Goal: Communication & Community: Answer question/provide support

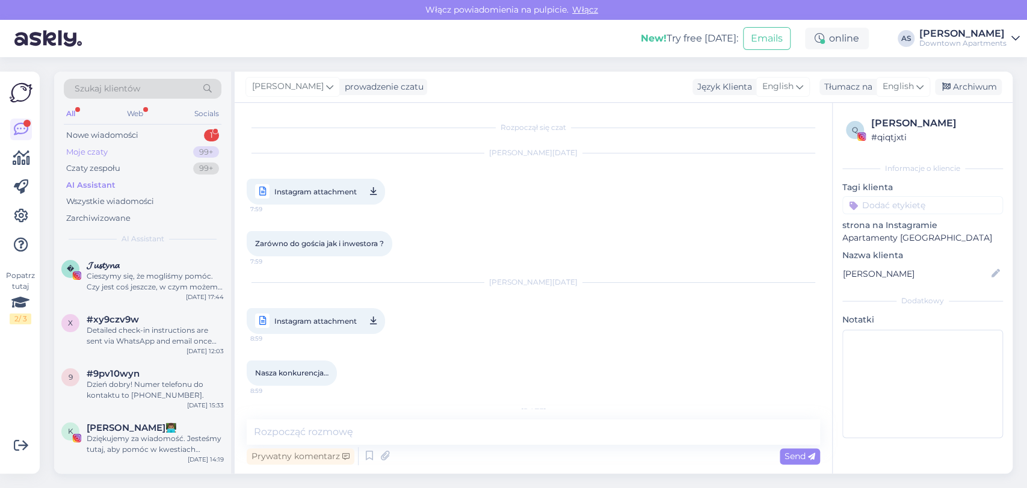
scroll to position [5163, 0]
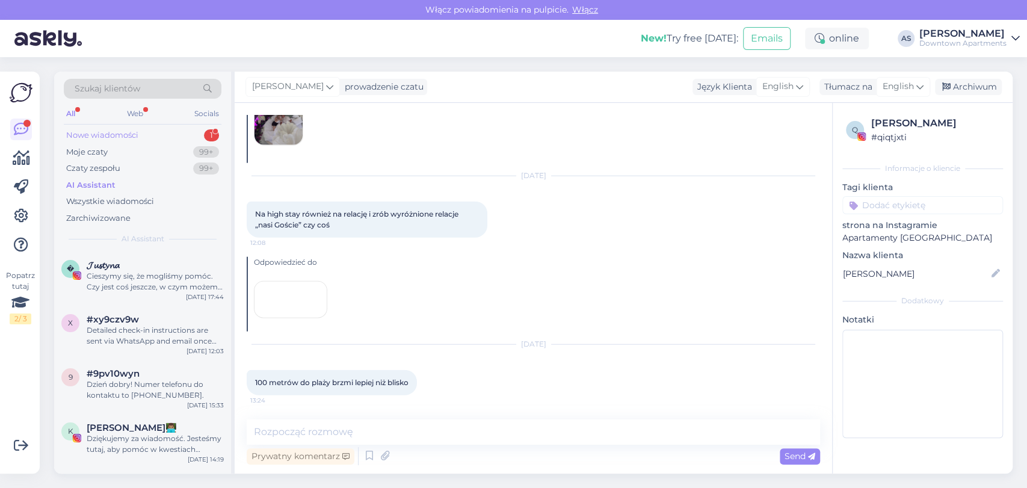
click at [184, 141] on div "Nowe wiadomości 1" at bounding box center [143, 135] width 158 height 17
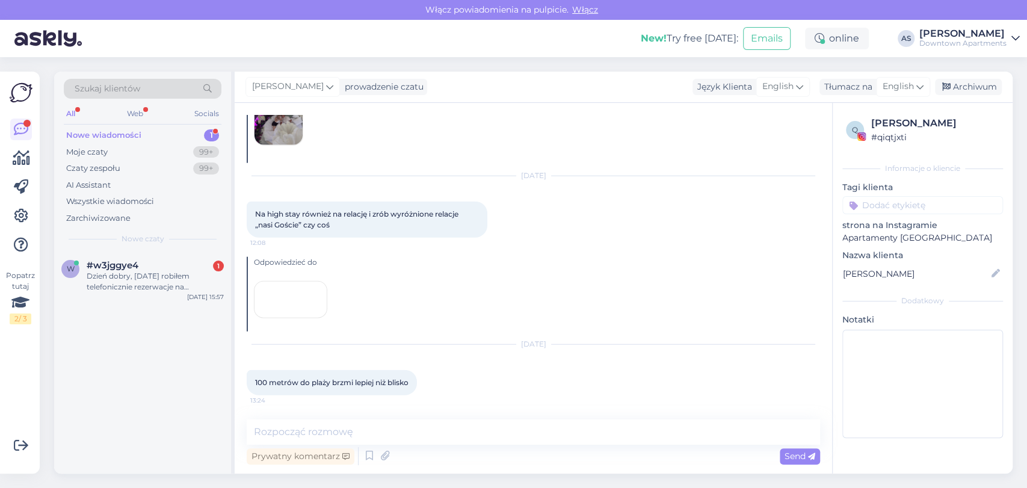
click at [179, 140] on div "Nowe wiadomości 1" at bounding box center [143, 135] width 158 height 17
click at [143, 322] on div "w #w3jggye4 1 Dzień dobry, [DATE] robiłem telefonicznie rezerwacje na apartamen…" at bounding box center [142, 362] width 177 height 222
click at [153, 297] on div "w #w3jggye4 1 Dzień dobry, [DATE] robiłem telefonicznie rezerwacje na apartamen…" at bounding box center [142, 278] width 177 height 54
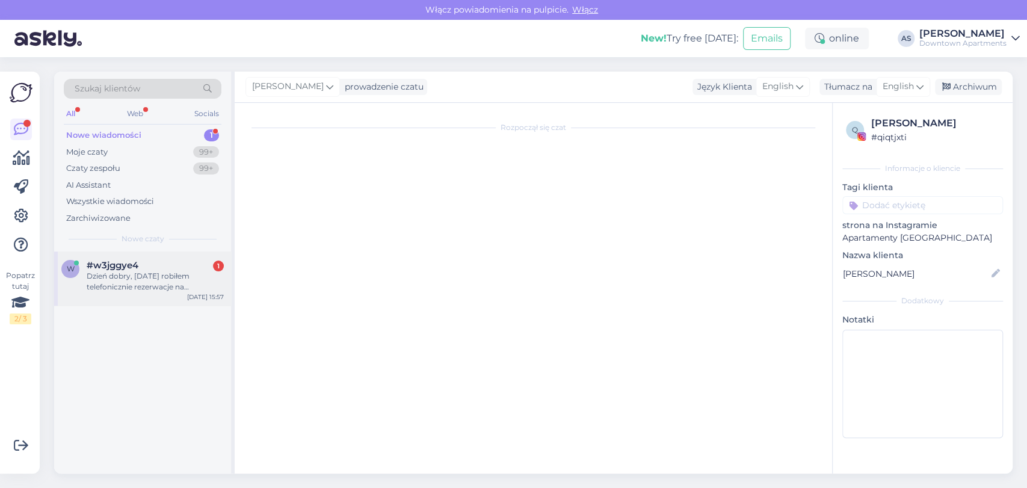
scroll to position [0, 0]
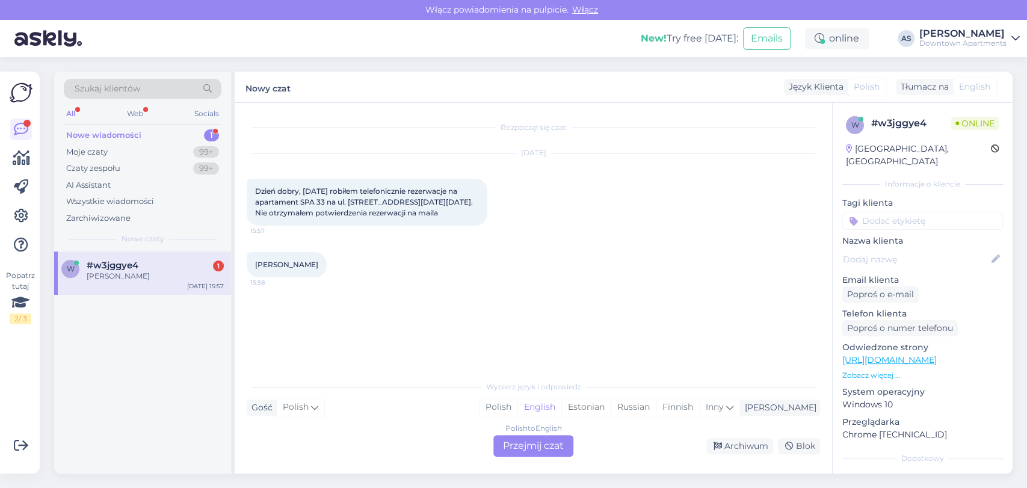
click at [163, 282] on div "w #w3jggye4 1 [PERSON_NAME] [DATE] 15:57" at bounding box center [142, 272] width 177 height 43
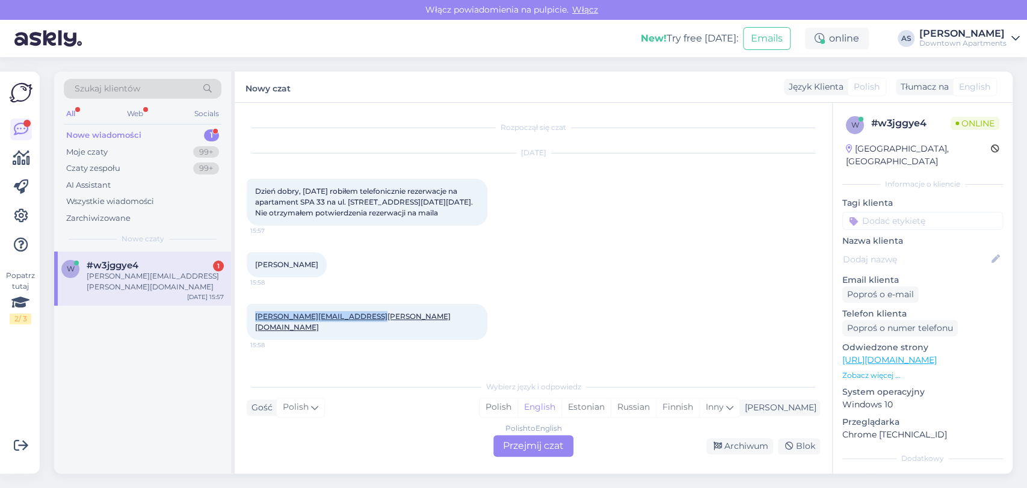
drag, startPoint x: 375, startPoint y: 319, endPoint x: 254, endPoint y: 322, distance: 120.9
click at [254, 322] on div "[PERSON_NAME][EMAIL_ADDRESS][PERSON_NAME][DOMAIN_NAME] 15:58" at bounding box center [367, 322] width 241 height 36
copy link "[PERSON_NAME][EMAIL_ADDRESS][PERSON_NAME][DOMAIN_NAME]"
click at [532, 361] on div "Rozpoczął się czat [DATE] Dzień dobry, [DATE] robiłem telefonicznie rezerwacje …" at bounding box center [539, 239] width 584 height 248
click at [528, 444] on div "Polish to English Przejmij czat" at bounding box center [533, 446] width 80 height 22
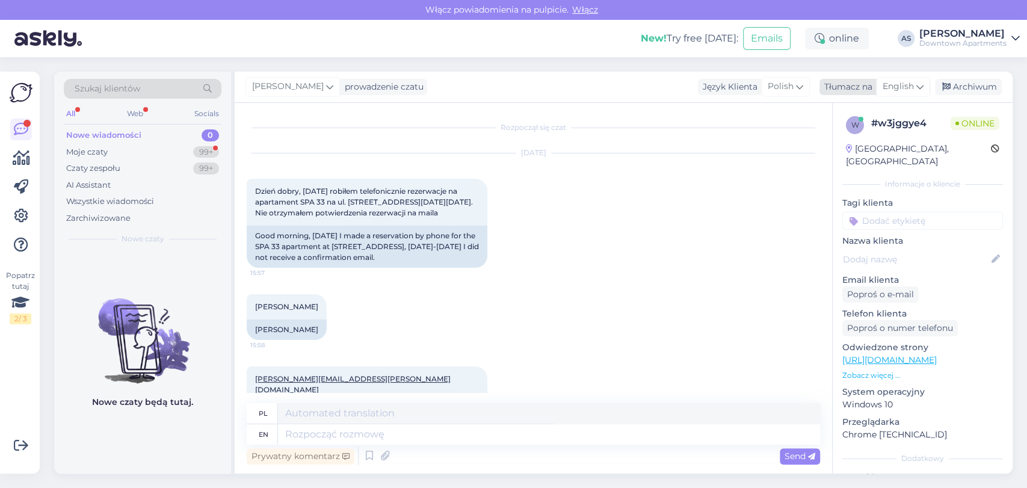
click at [908, 87] on span "English" at bounding box center [897, 86] width 31 height 13
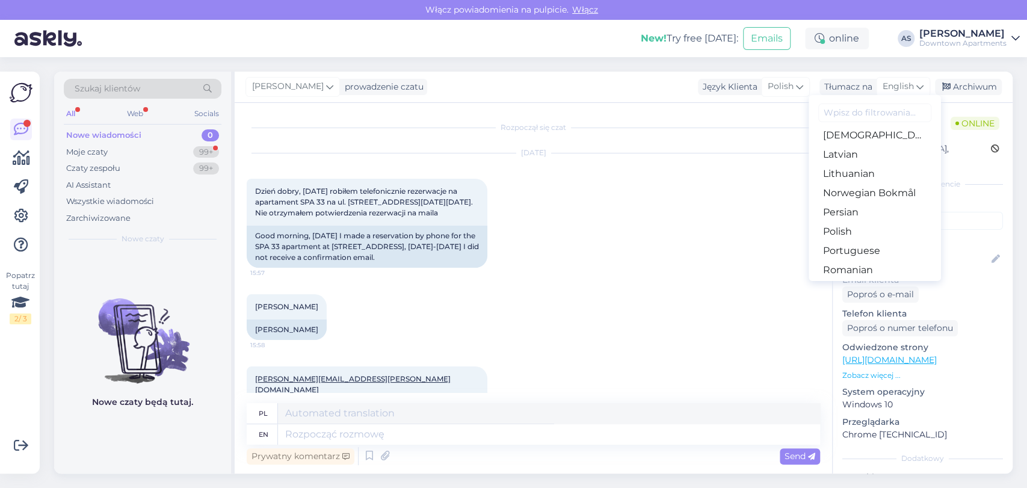
scroll to position [334, 0]
click at [874, 223] on link "Polish" at bounding box center [874, 229] width 132 height 19
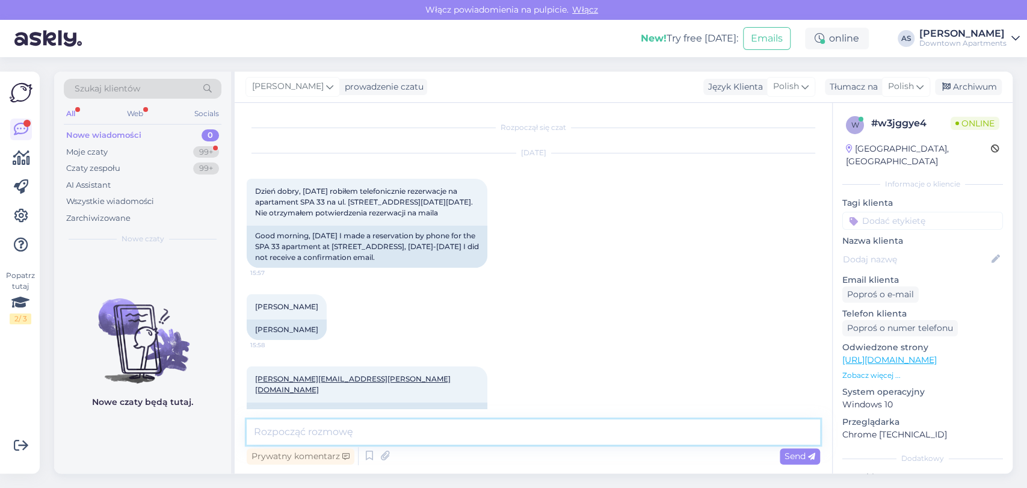
click at [639, 429] on textarea at bounding box center [533, 431] width 573 height 25
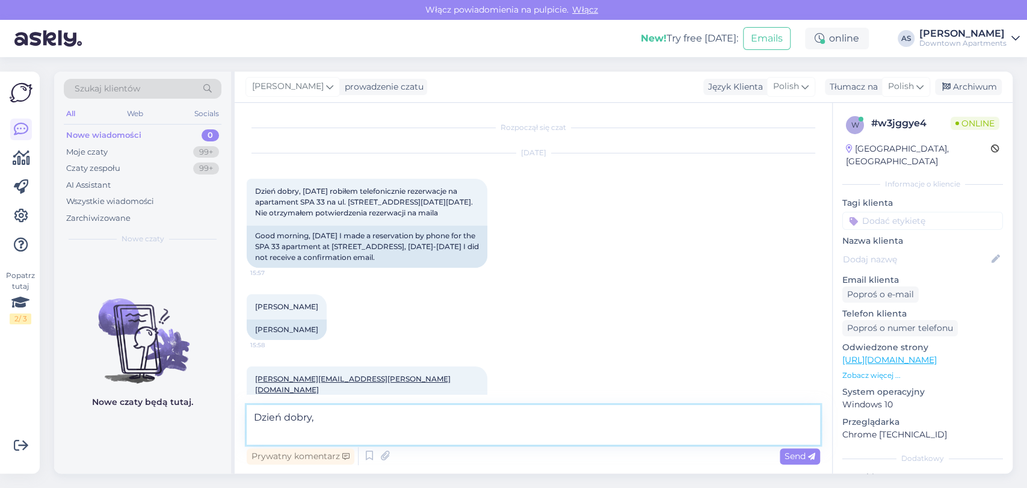
paste textarea "[PERSON_NAME][EMAIL_ADDRESS][PERSON_NAME][DOMAIN_NAME]"
click at [476, 431] on textarea "Dzień dobry, Tak, widzę że taka rezerwacja była zakładana. Podeślę to potwierdz…" at bounding box center [533, 425] width 573 height 40
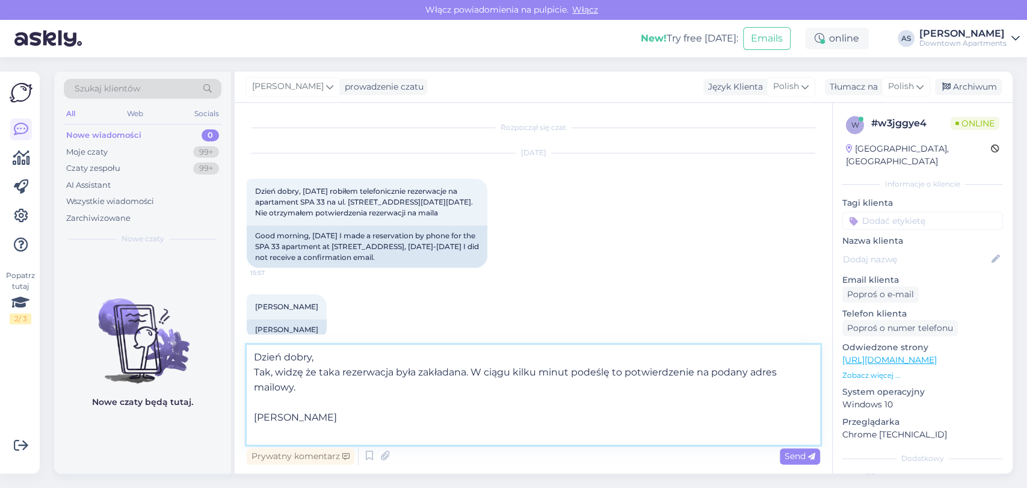
scroll to position [0, 0]
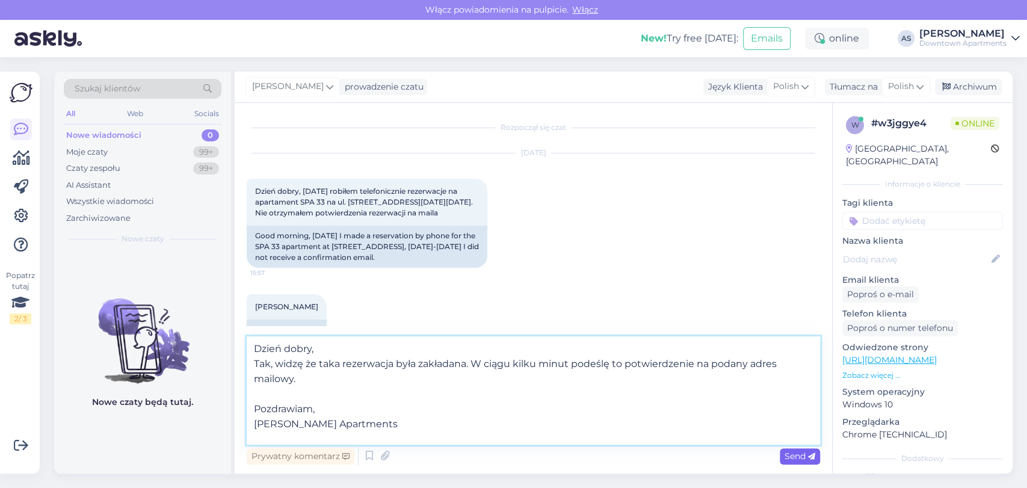
type textarea "Dzień dobry, Tak, widzę że taka rezerwacja była zakładana. W ciągu kilku minut …"
click at [802, 449] on div "Send" at bounding box center [800, 456] width 40 height 16
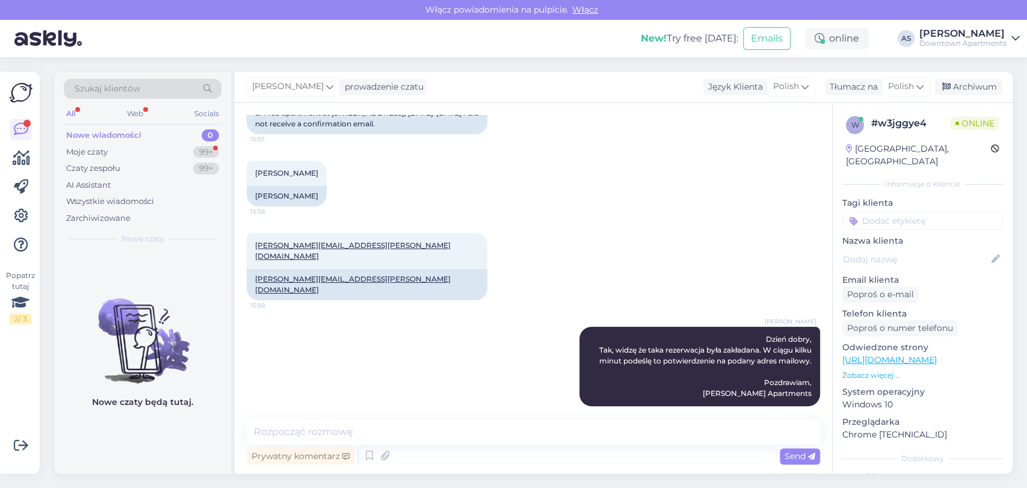
scroll to position [185, 0]
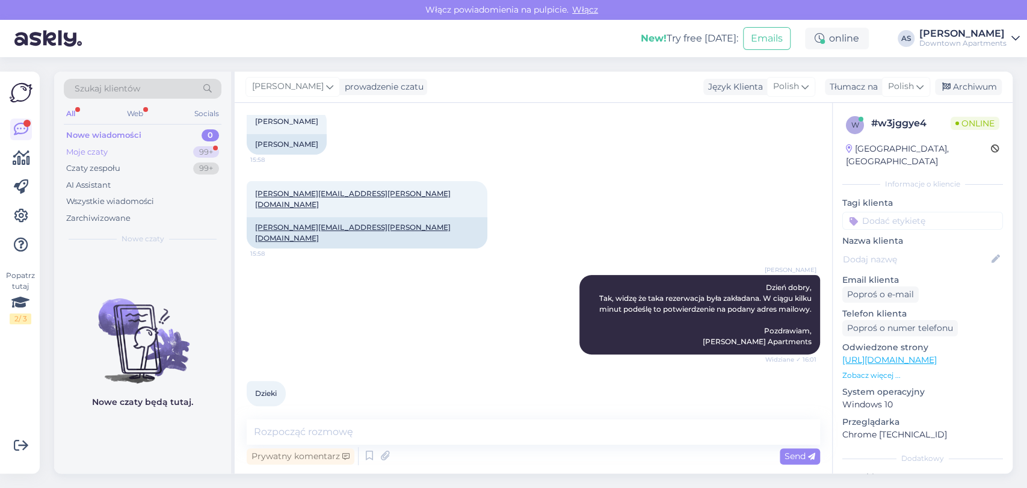
click at [140, 157] on div "Moje czaty 99+" at bounding box center [143, 152] width 158 height 17
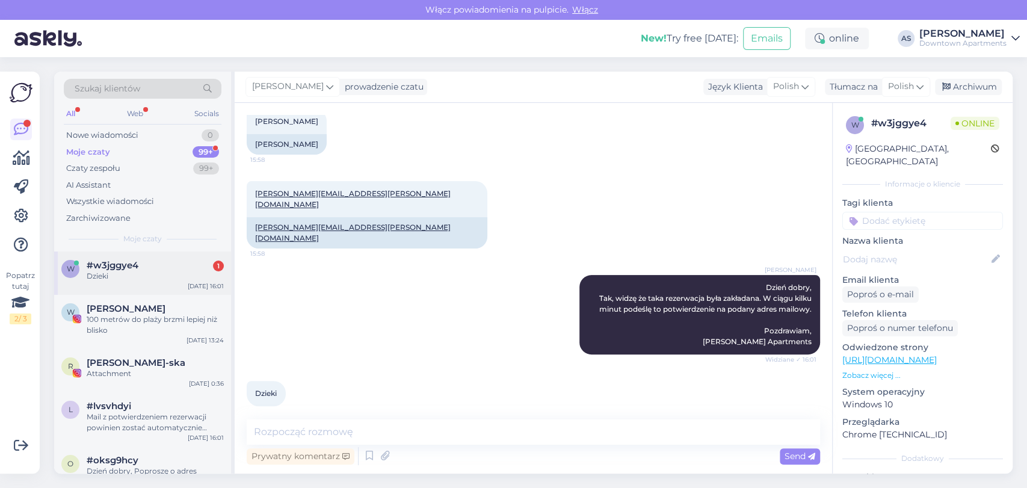
click at [193, 276] on div "Dzieki" at bounding box center [155, 276] width 137 height 11
click at [165, 333] on div "100 metrów do plaży brzmi lepiej niż blisko" at bounding box center [155, 325] width 137 height 22
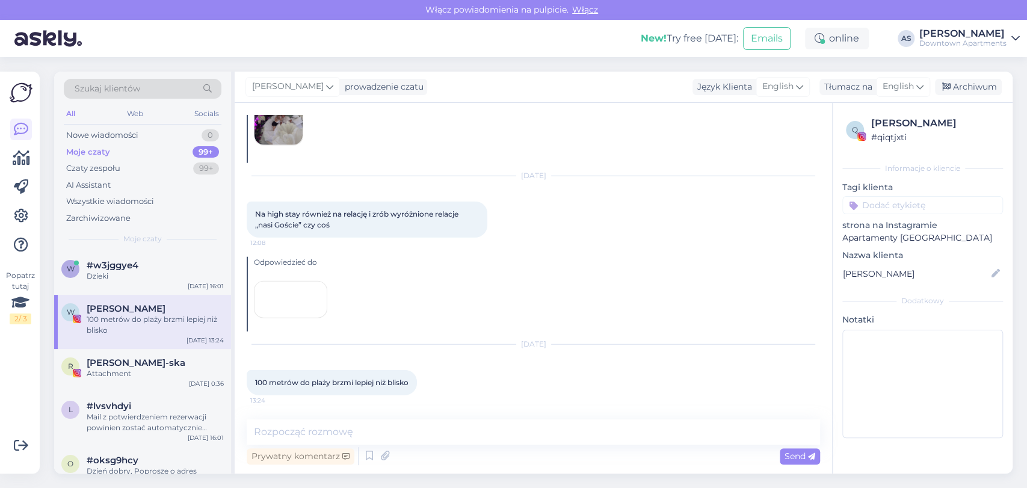
scroll to position [5163, 0]
click at [143, 148] on div "Moje czaty 99+" at bounding box center [143, 152] width 158 height 17
click at [148, 137] on div "Nowe wiadomości 0" at bounding box center [143, 135] width 158 height 17
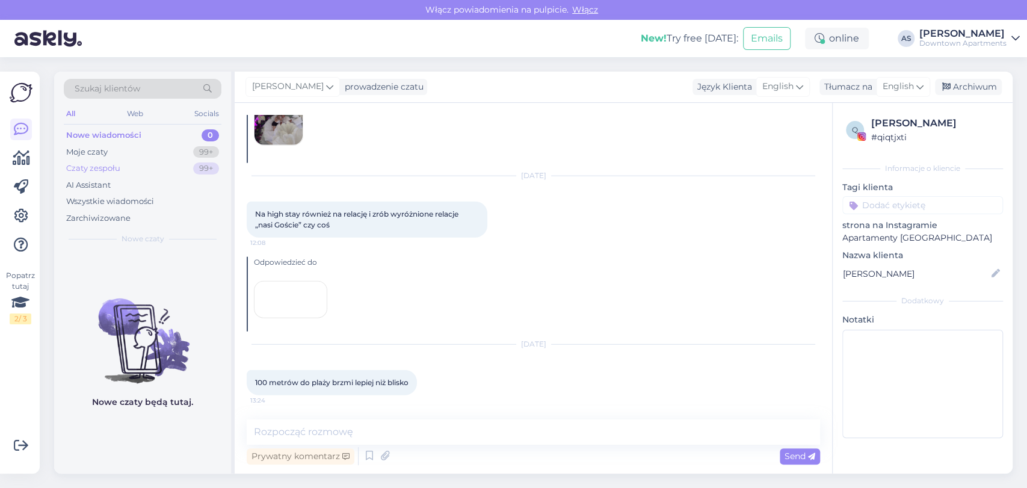
click at [138, 164] on div "Czaty zespołu 99+" at bounding box center [143, 168] width 158 height 17
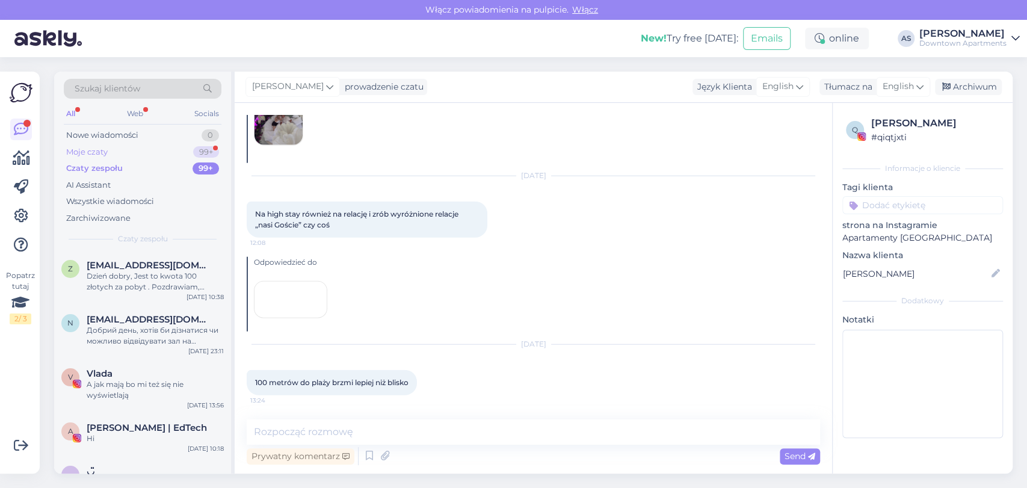
click at [188, 153] on div "Moje czaty 99+" at bounding box center [143, 152] width 158 height 17
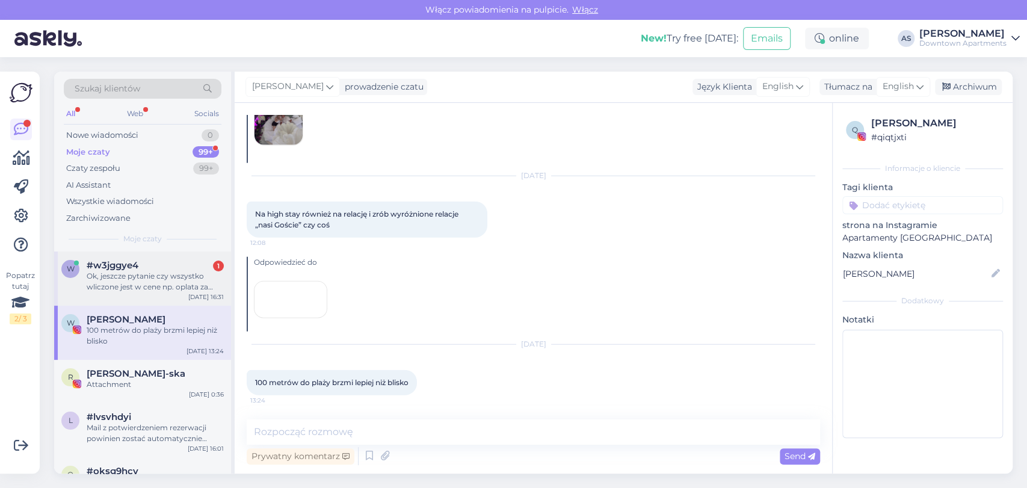
click at [135, 280] on div "Ok, jeszcze pytanie czy wszystko wliczone jest w cene np. oplata za sprzatanie?…" at bounding box center [155, 282] width 137 height 22
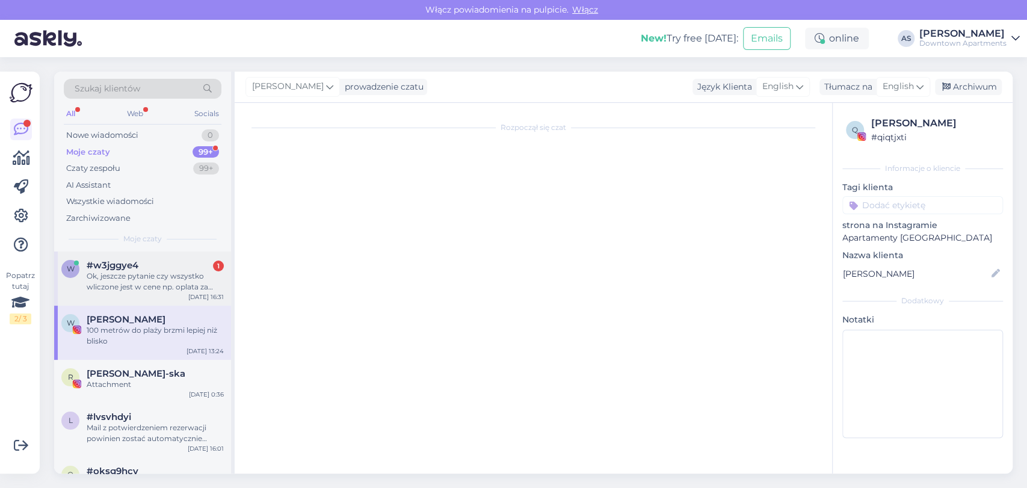
scroll to position [259, 0]
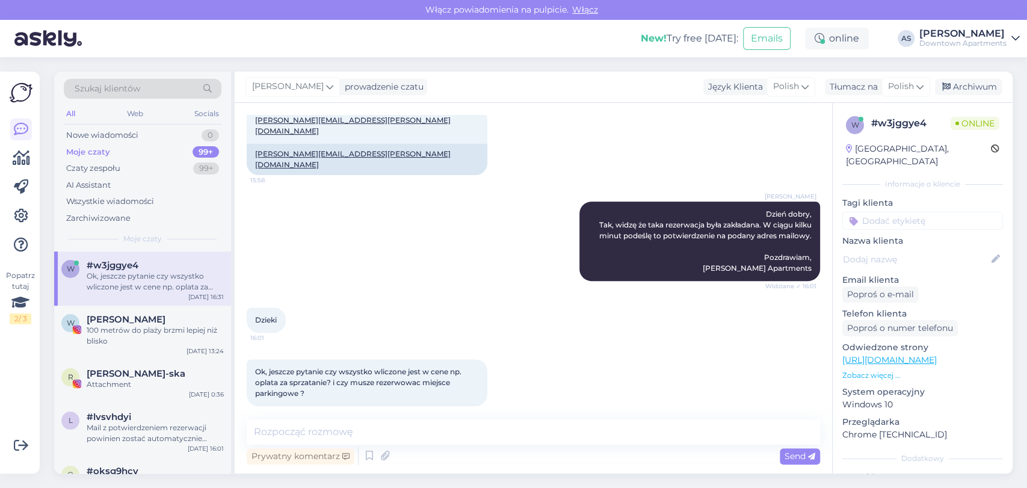
click at [412, 210] on div "[PERSON_NAME] Dzień dobry, Tak, widzę że taka rezerwacja była zakładana. W ciąg…" at bounding box center [533, 241] width 573 height 106
click at [424, 424] on textarea at bounding box center [533, 431] width 573 height 25
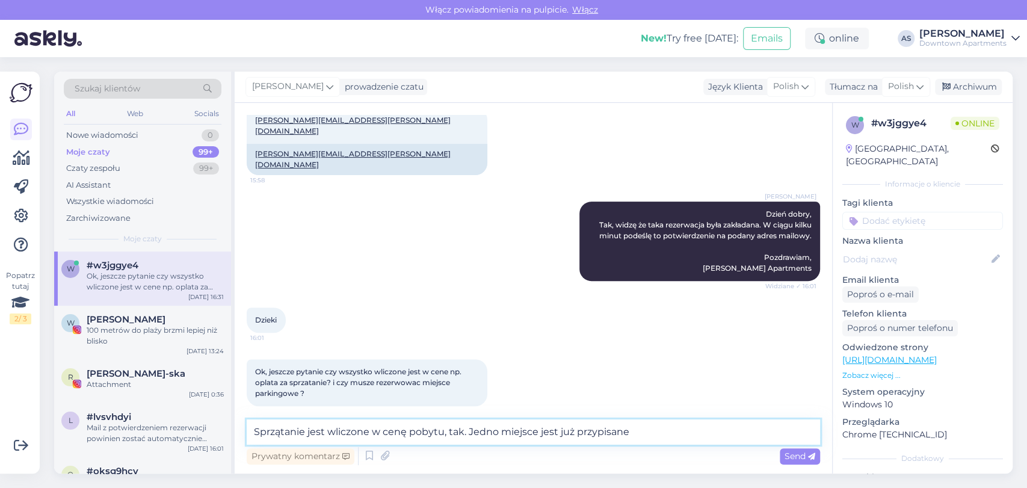
click at [536, 432] on textarea "Sprzątanie jest wliczone w cenę pobytu, tak. Jedno miejsce jest już przypisane" at bounding box center [533, 431] width 573 height 25
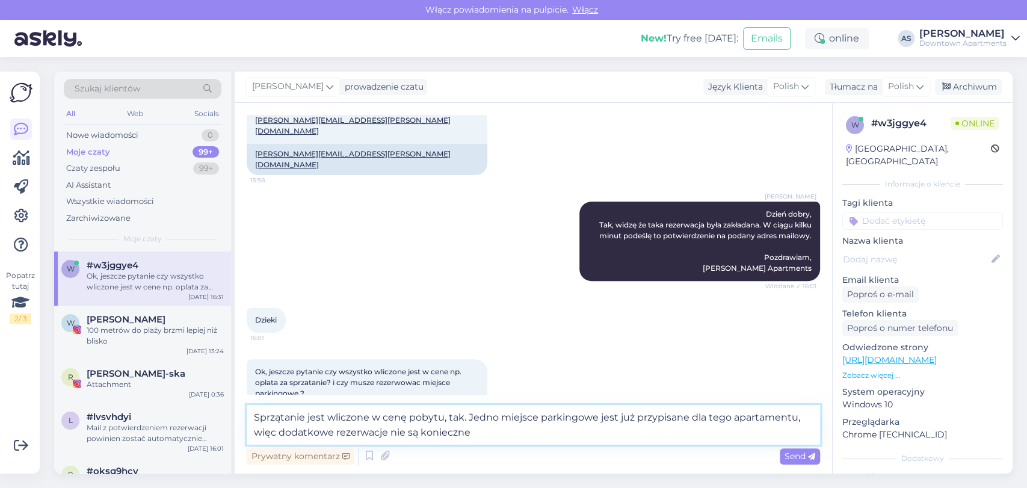
type textarea "Sprzątanie jest wliczone w cenę pobytu, tak. Jedno miejsce parkingowe jest już …"
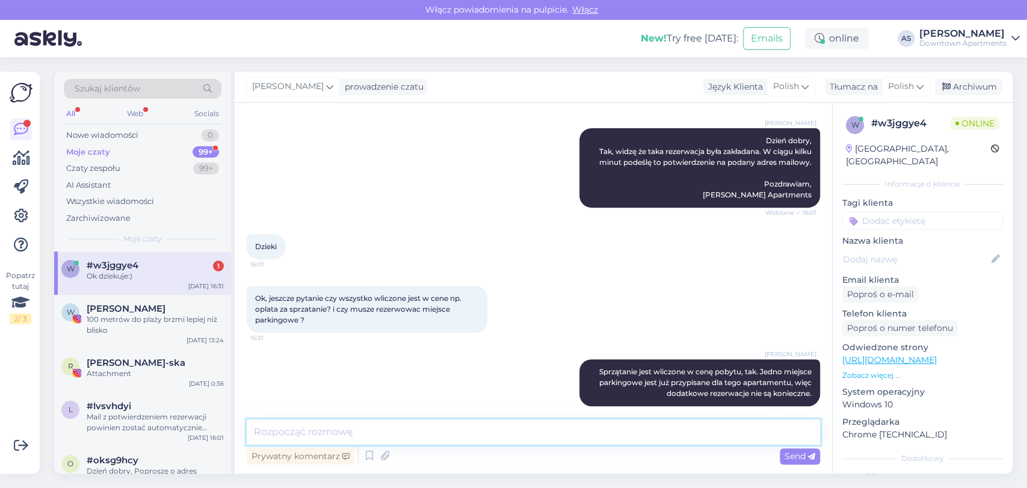
scroll to position [384, 0]
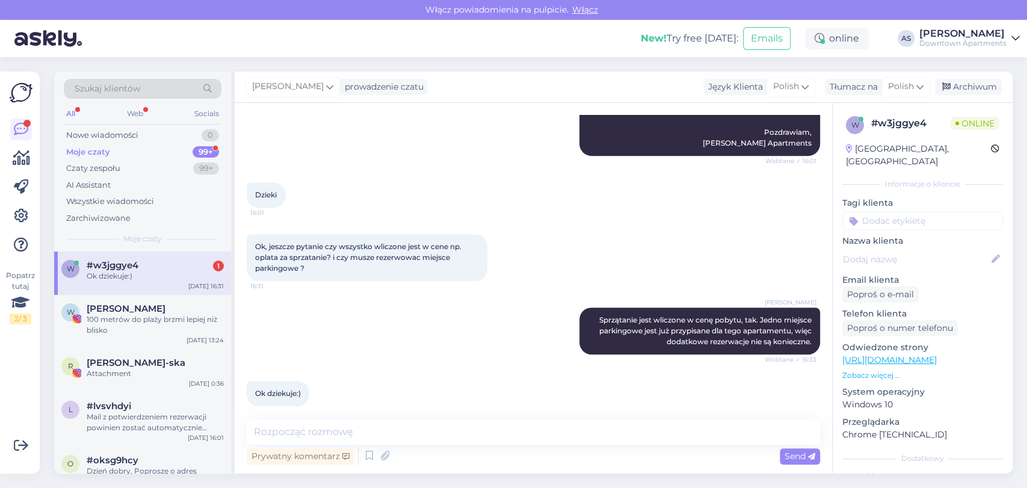
click at [155, 294] on div "w #w3jggye4 1 Ok dziekuje:) [DATE] 16:31" at bounding box center [142, 272] width 177 height 43
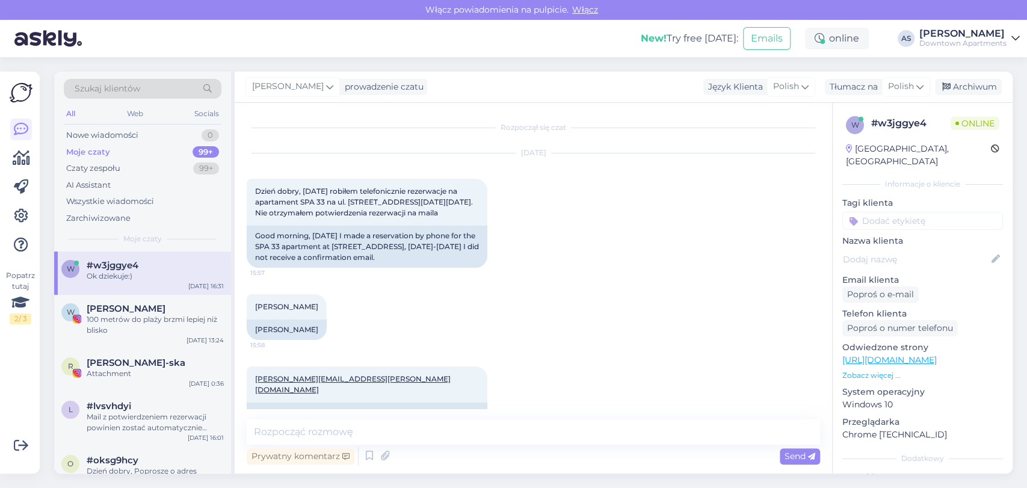
click at [135, 144] on div "Moje czaty 99+" at bounding box center [143, 152] width 158 height 17
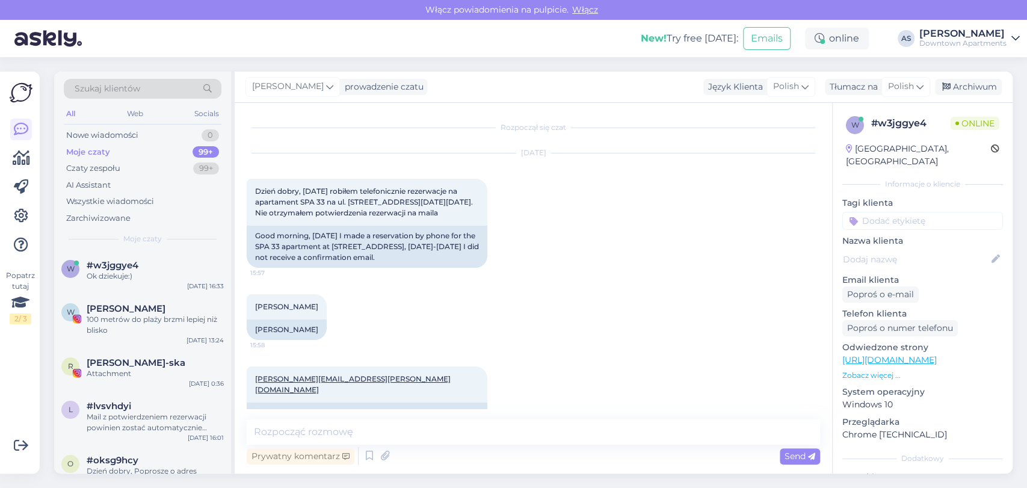
click at [396, 357] on div "[PERSON_NAME][EMAIL_ADDRESS][PERSON_NAME][DOMAIN_NAME] 15:58 [PERSON_NAME][EMAI…" at bounding box center [533, 400] width 573 height 94
